Goal: Navigation & Orientation: Understand site structure

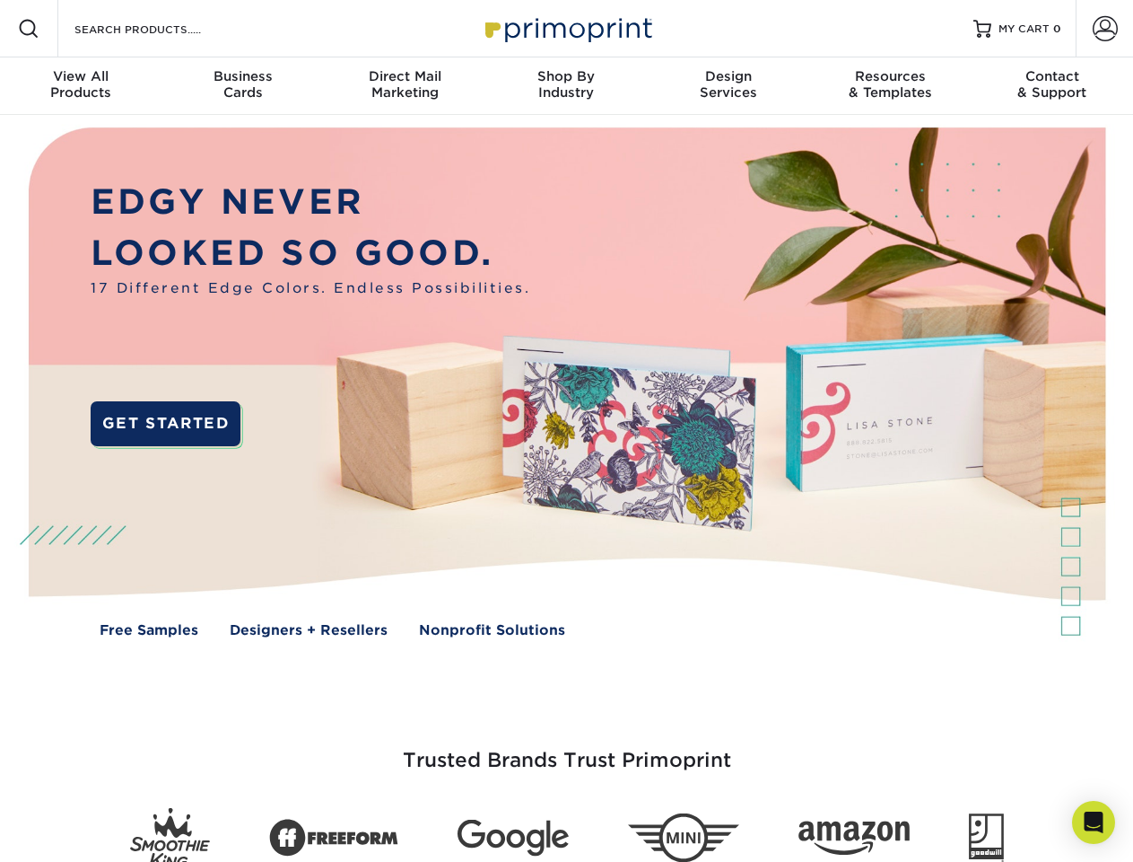
click at [566, 431] on img at bounding box center [566, 395] width 1122 height 561
click at [29, 29] on span at bounding box center [29, 29] width 22 height 22
click at [1105, 29] on span at bounding box center [1105, 28] width 25 height 25
click at [81, 86] on div "View All Products" at bounding box center [81, 84] width 162 height 32
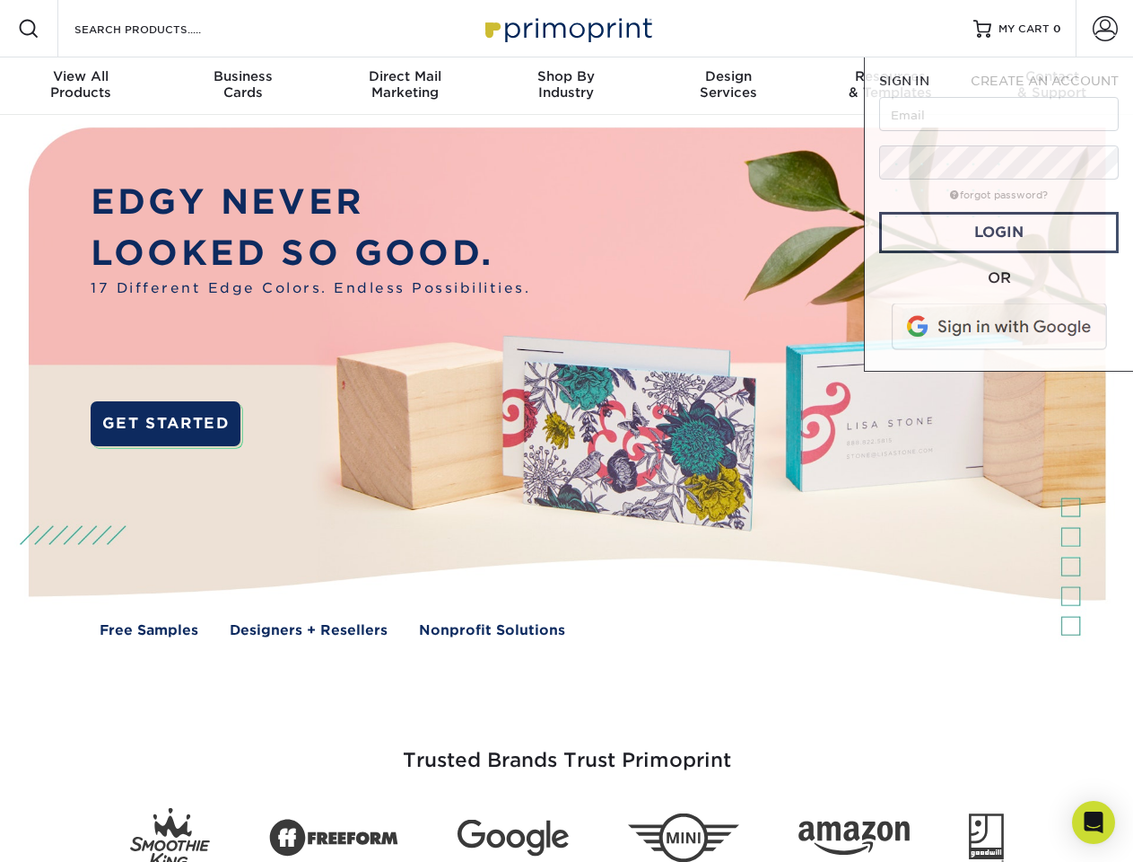
click at [242, 86] on div "Business Cards" at bounding box center [243, 84] width 162 height 32
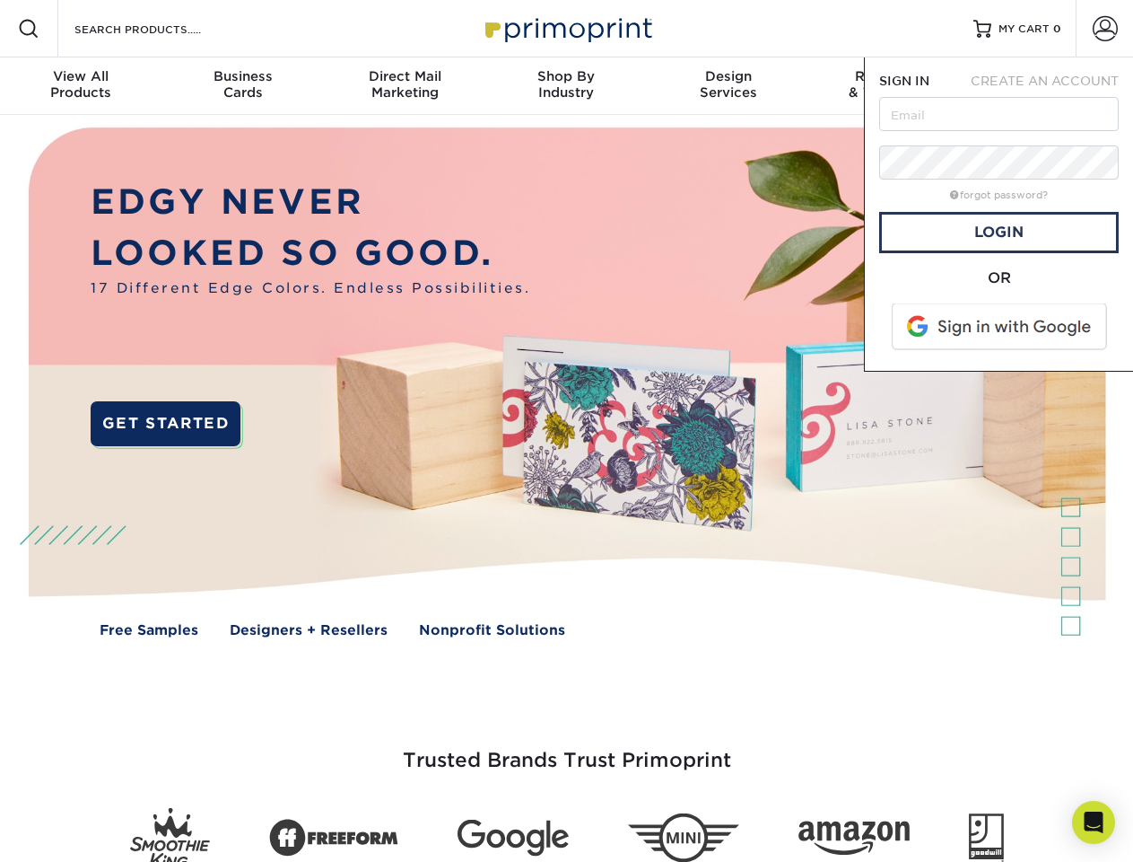
click at [405, 86] on div "Direct Mail Marketing" at bounding box center [405, 84] width 162 height 32
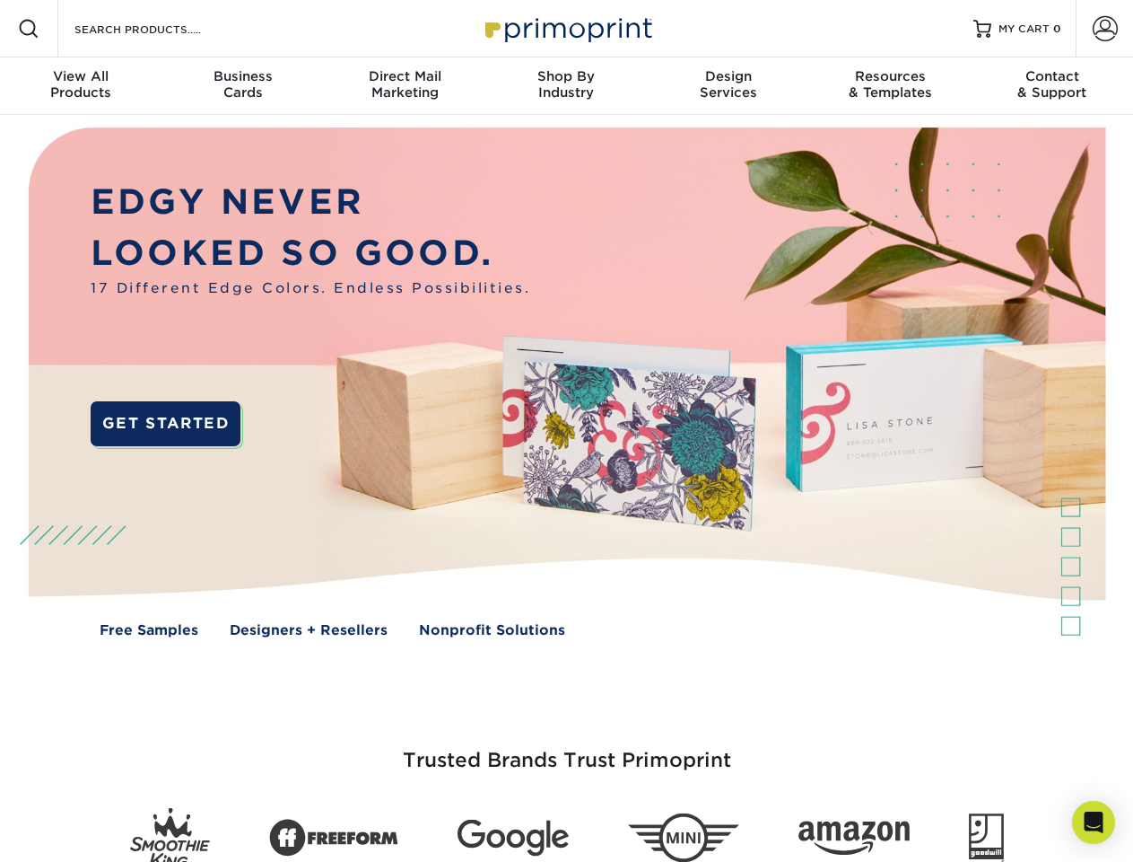
click at [566, 86] on div "Shop By Industry" at bounding box center [567, 84] width 162 height 32
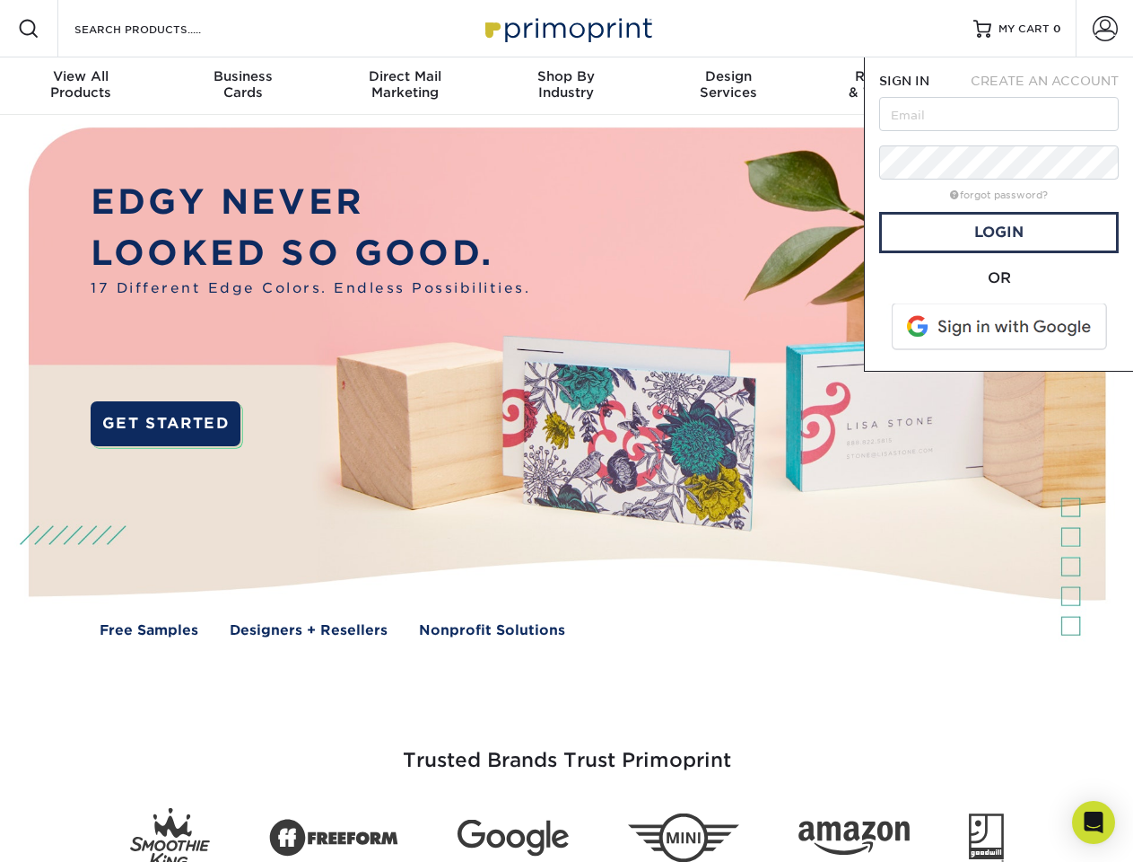
click at [729, 86] on div "Design Services" at bounding box center [729, 84] width 162 height 32
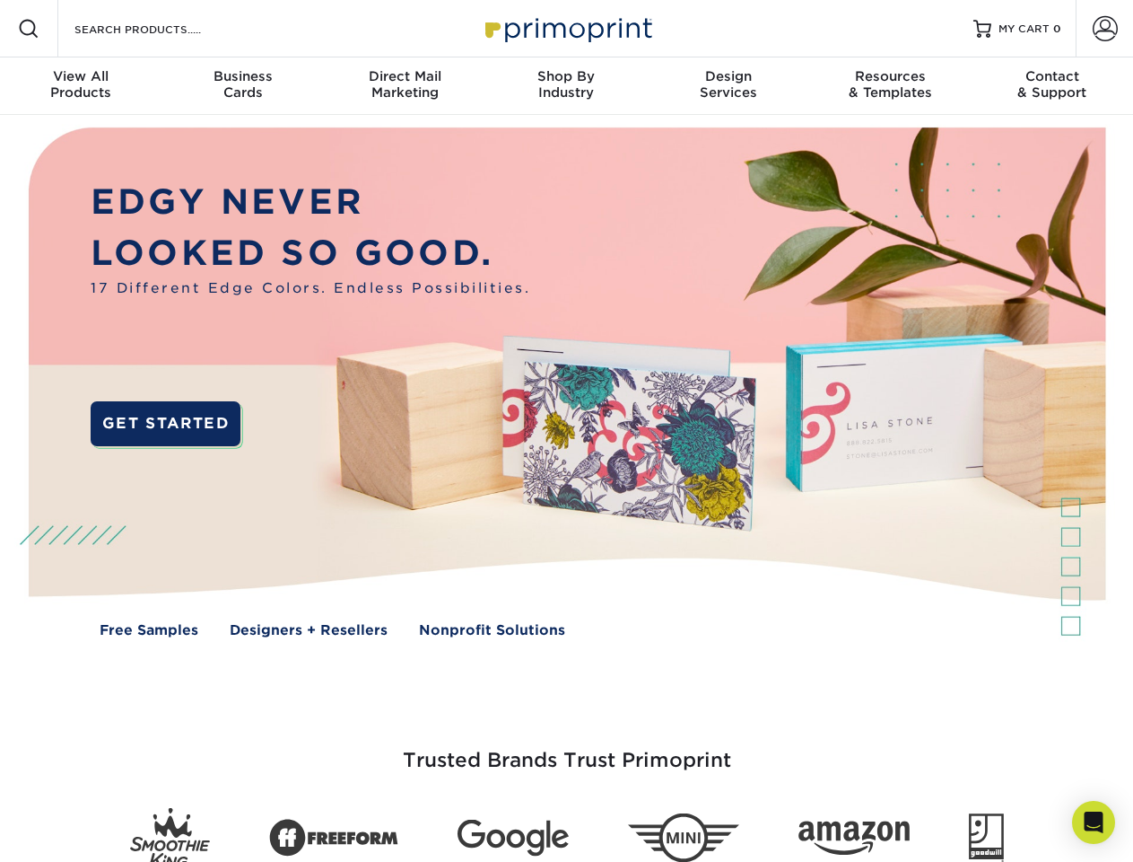
click at [890, 86] on span "SIGN IN" at bounding box center [904, 81] width 50 height 14
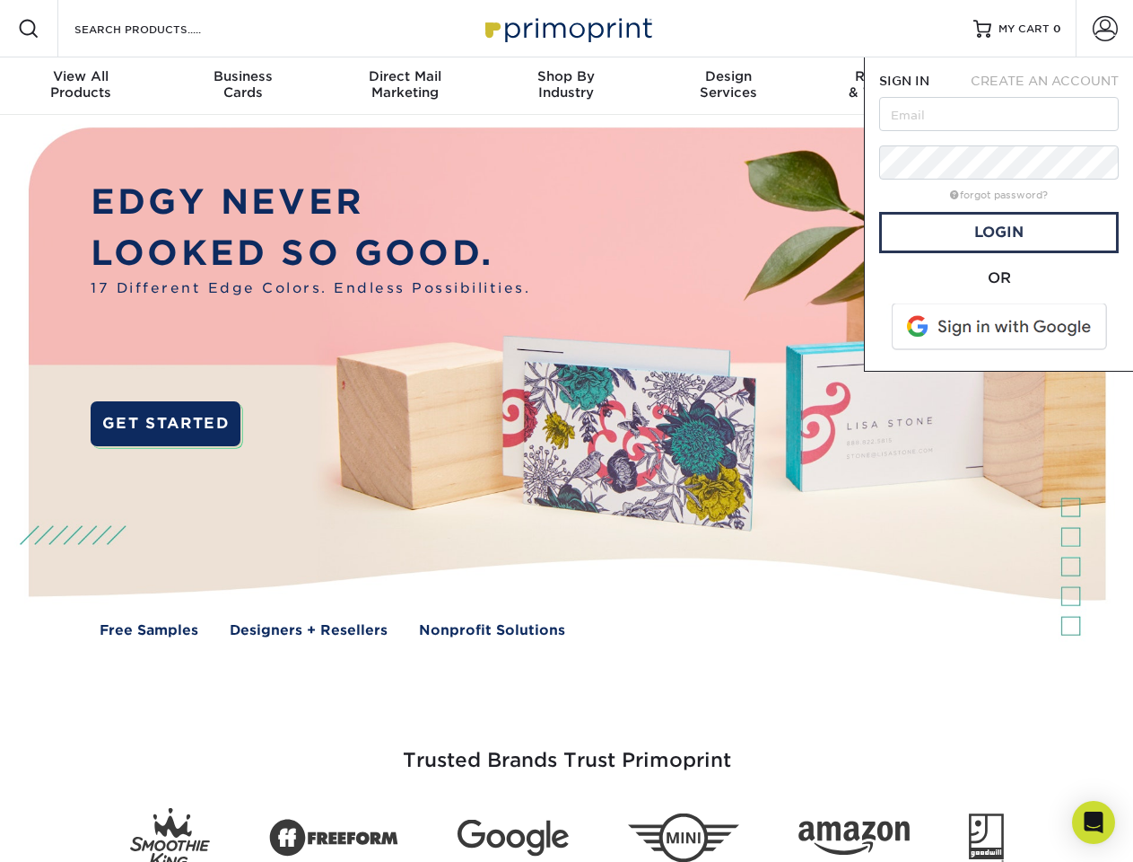
click at [1053, 86] on span "CREATE AN ACCOUNT" at bounding box center [1045, 81] width 148 height 14
